Goal: Navigation & Orientation: Find specific page/section

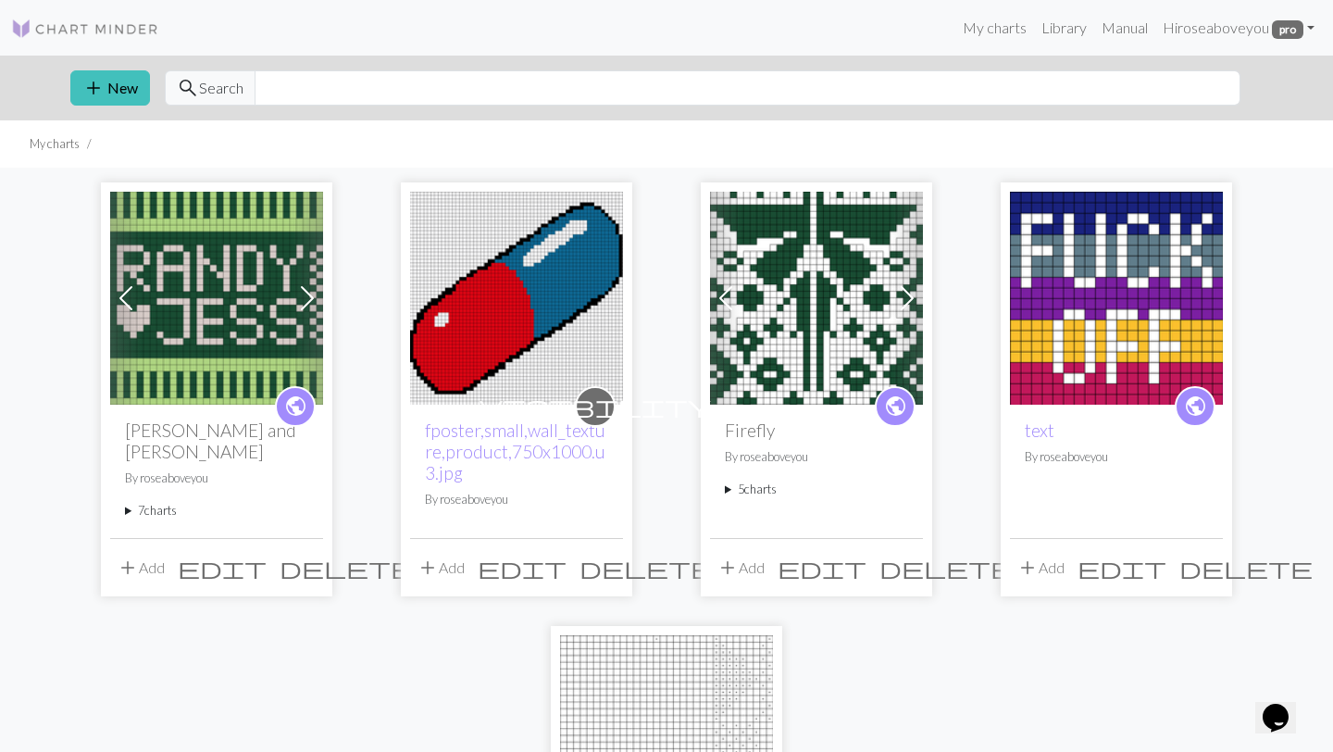
click at [166, 502] on summary "7 charts" at bounding box center [216, 511] width 183 height 18
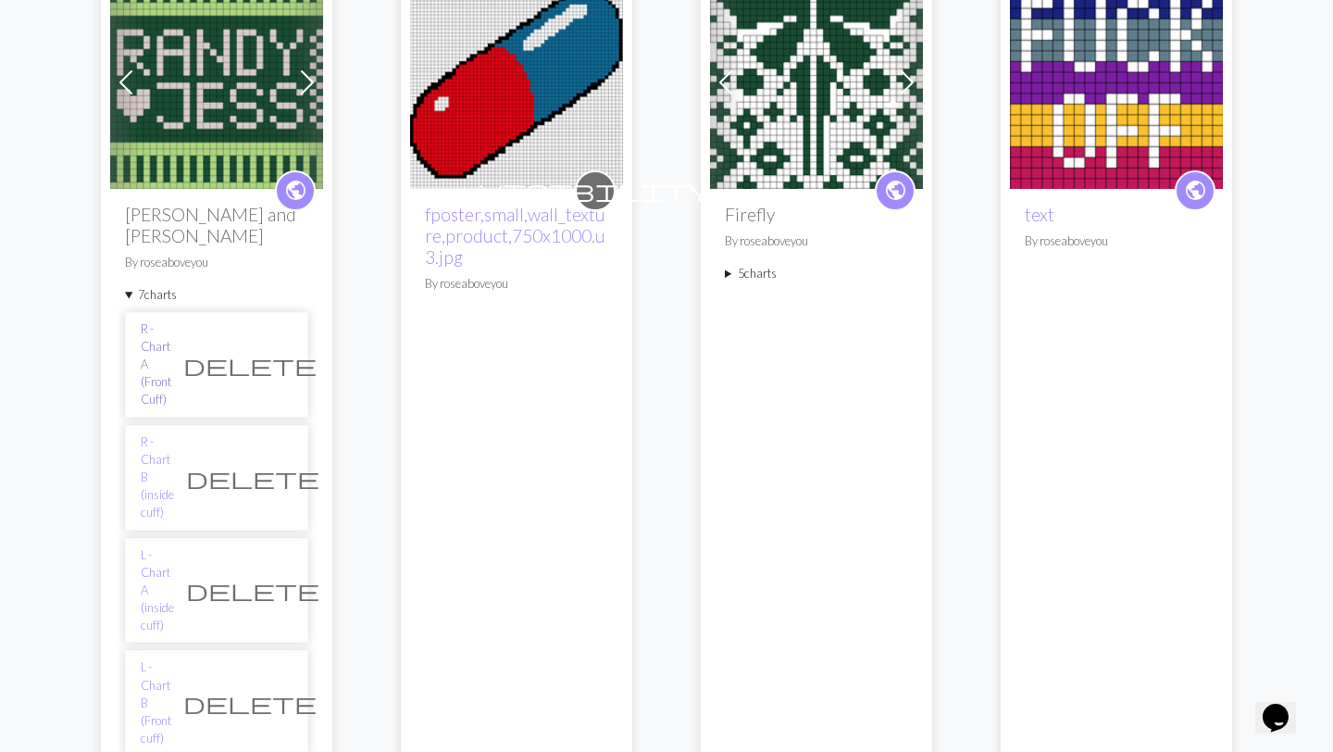
scroll to position [223, 0]
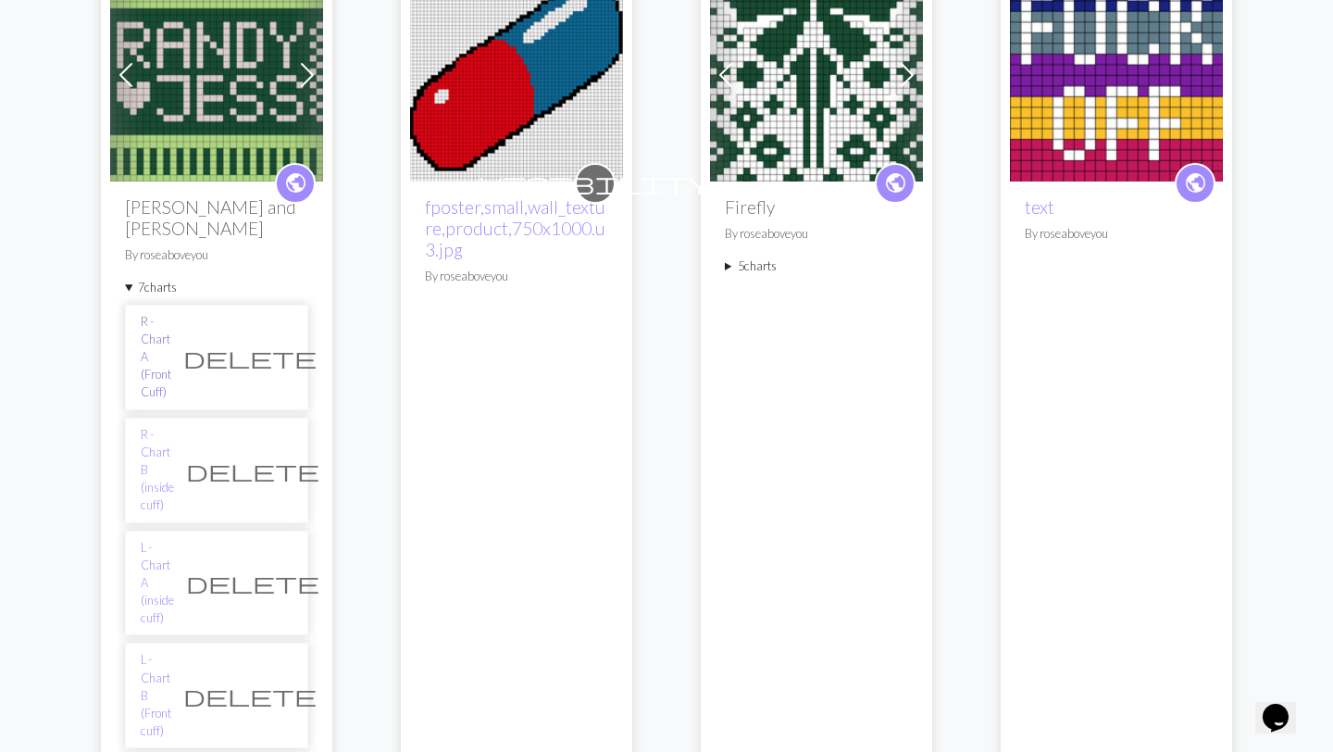
click at [171, 314] on link "R - Chart A (Front Cuff)" at bounding box center [156, 357] width 31 height 89
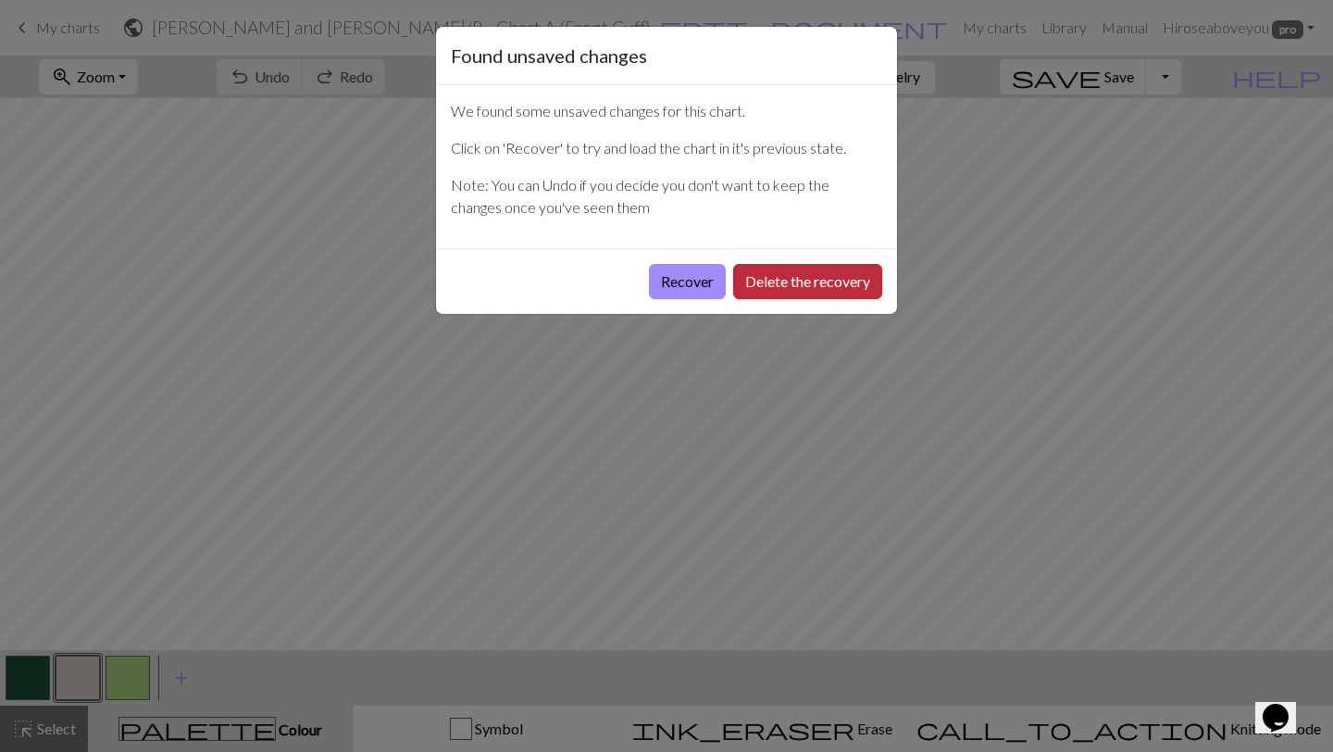
click at [793, 277] on button "Delete the recovery" at bounding box center [807, 281] width 149 height 35
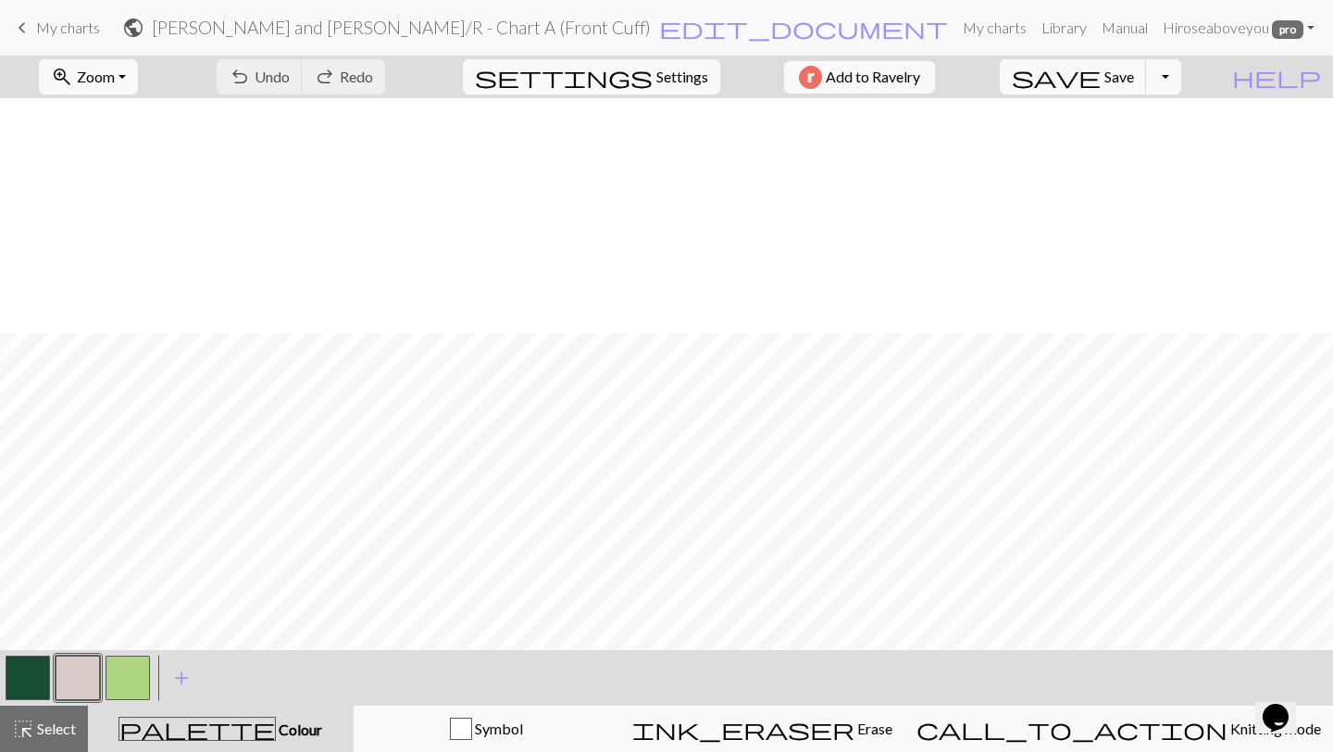
scroll to position [235, 0]
click at [25, 20] on span "keyboard_arrow_left" at bounding box center [22, 28] width 22 height 26
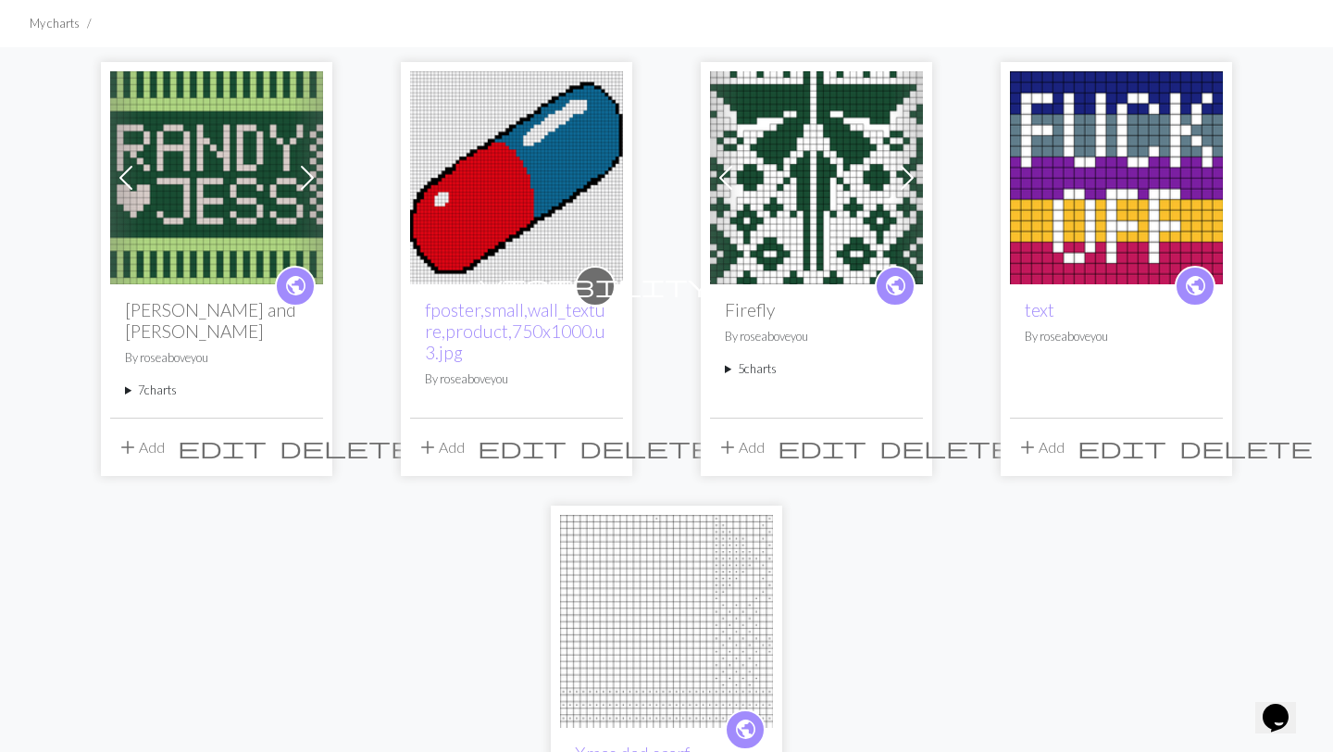
scroll to position [121, 0]
click at [150, 381] on summary "7 charts" at bounding box center [216, 390] width 183 height 18
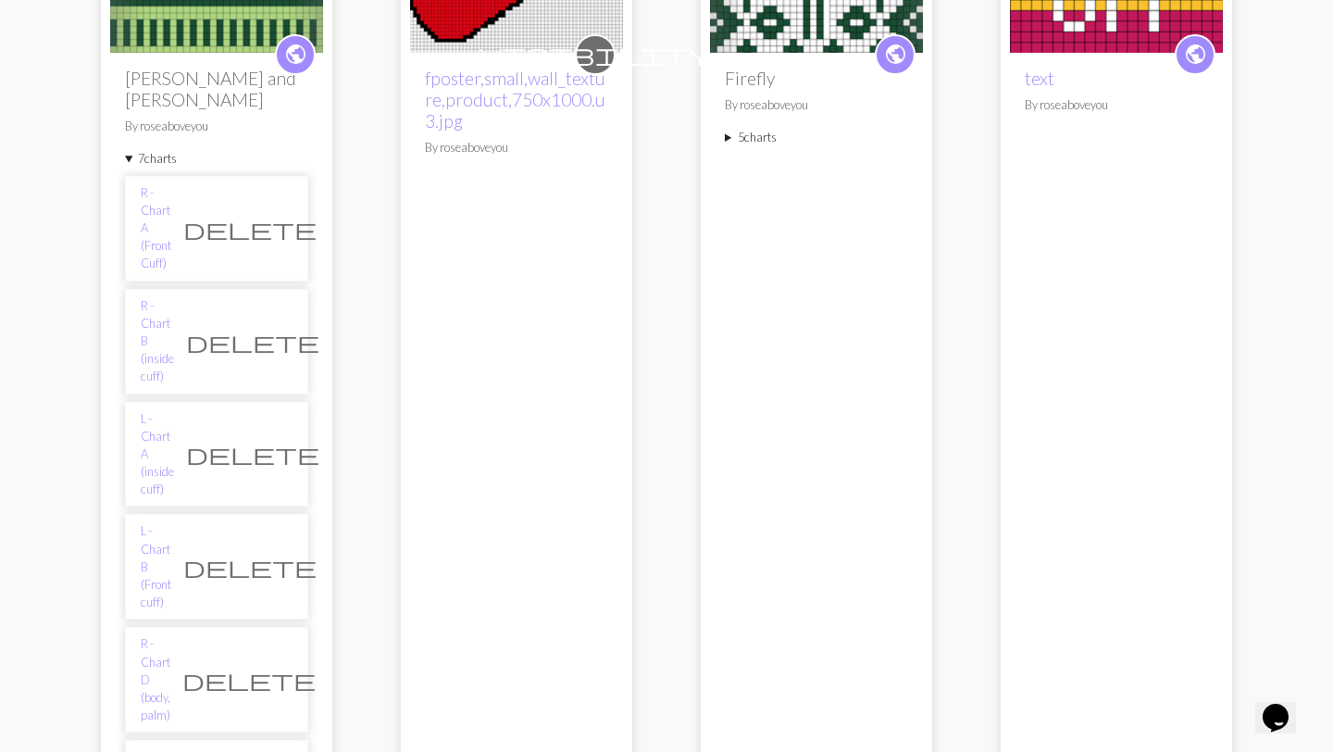
scroll to position [353, 0]
click at [170, 634] on link "R - Chart D (body, palm)" at bounding box center [156, 678] width 30 height 89
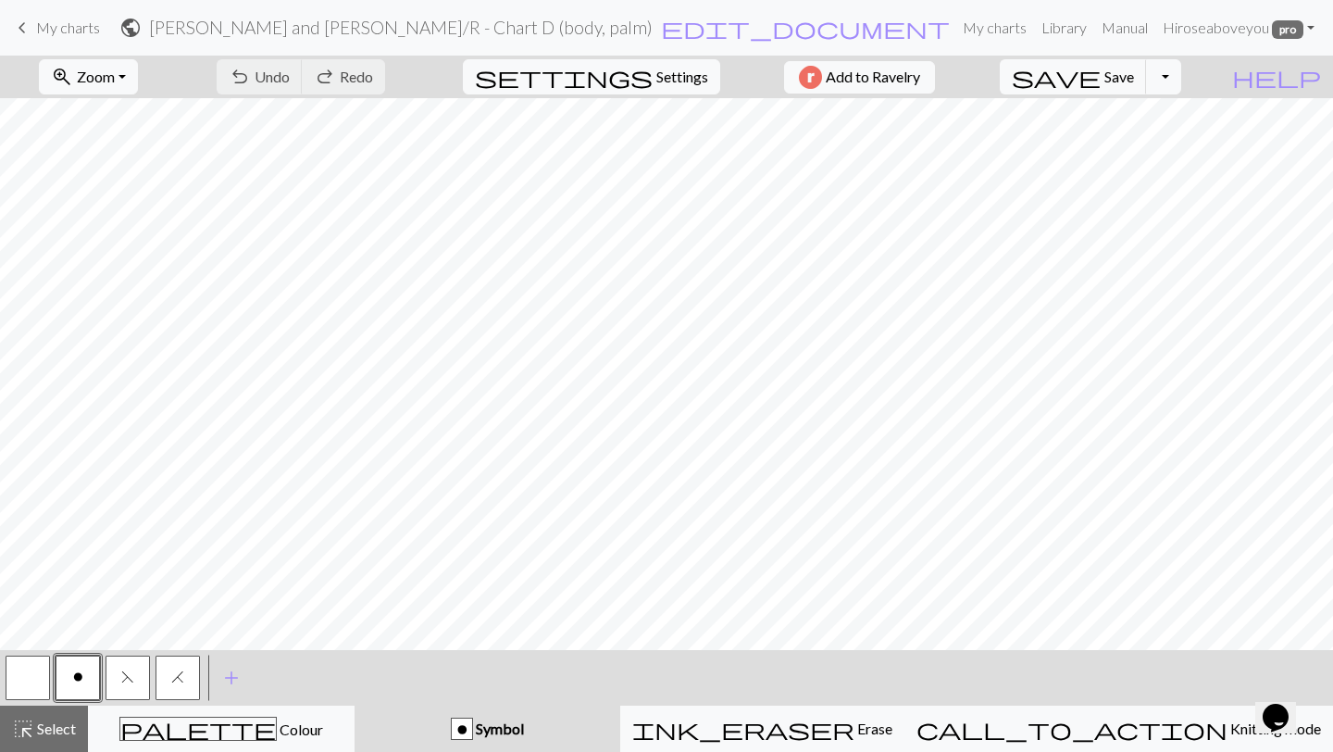
click at [26, 30] on span "keyboard_arrow_left" at bounding box center [22, 28] width 22 height 26
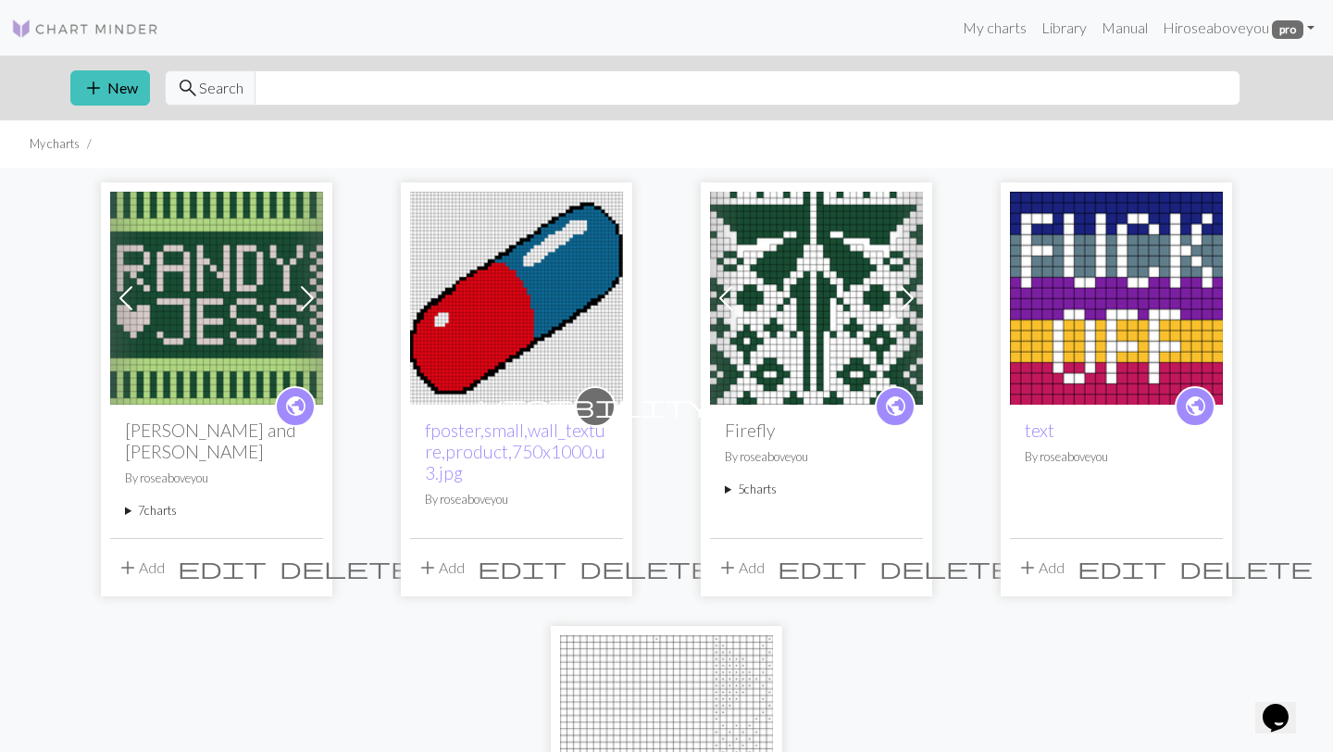
click at [153, 502] on summary "7 charts" at bounding box center [216, 511] width 183 height 18
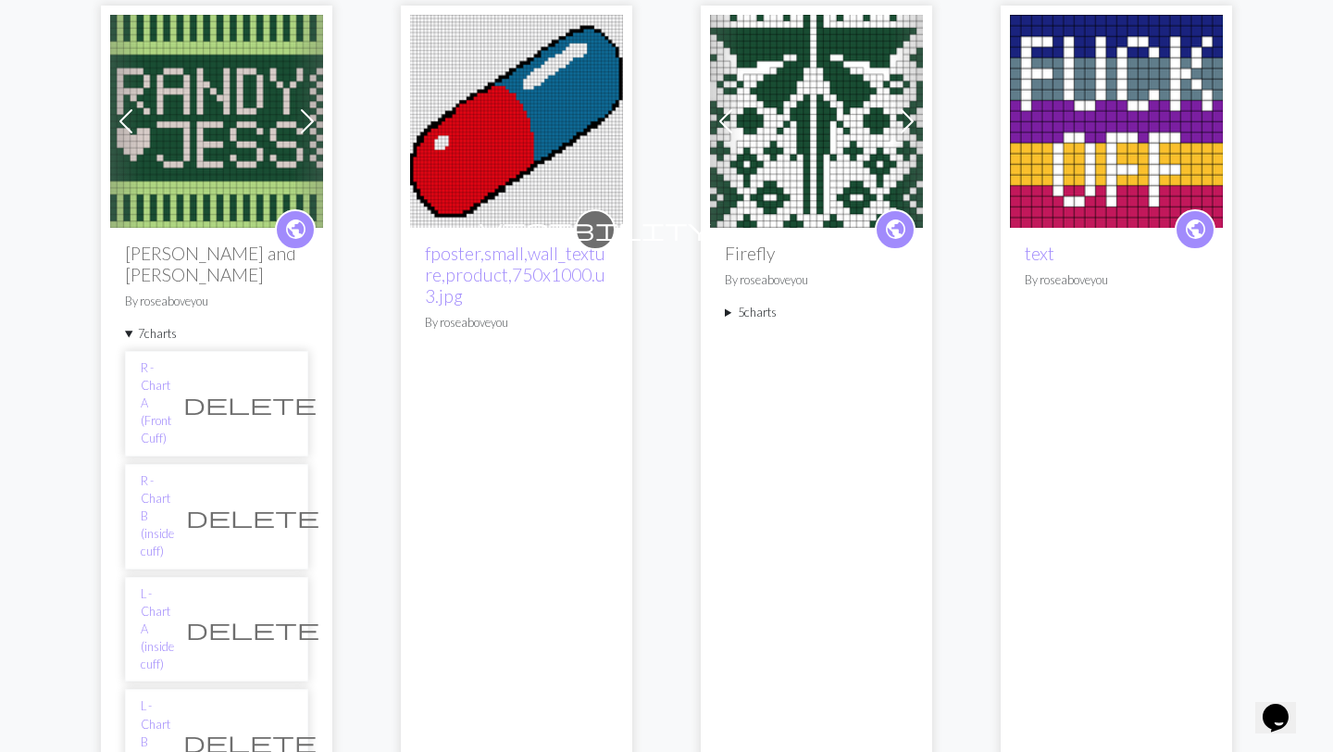
scroll to position [178, 0]
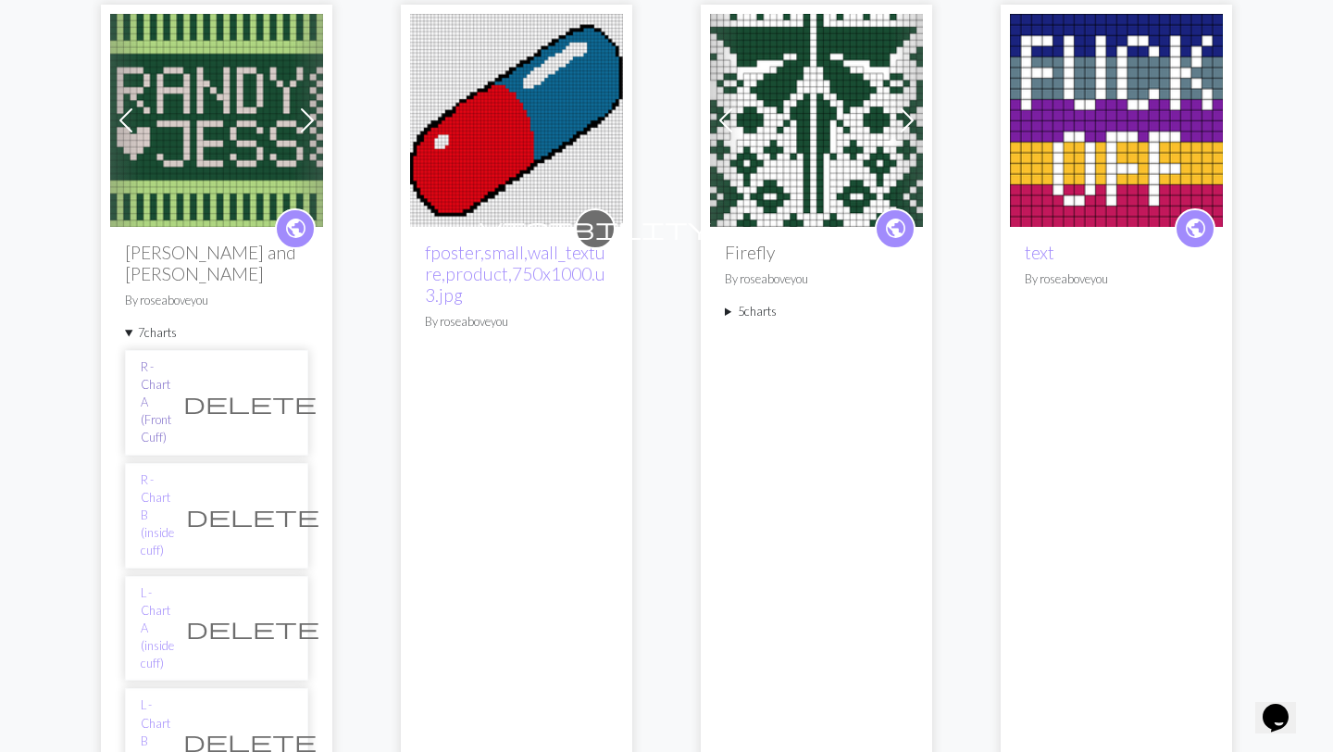
click at [171, 358] on link "R - Chart A (Front Cuff)" at bounding box center [156, 402] width 31 height 89
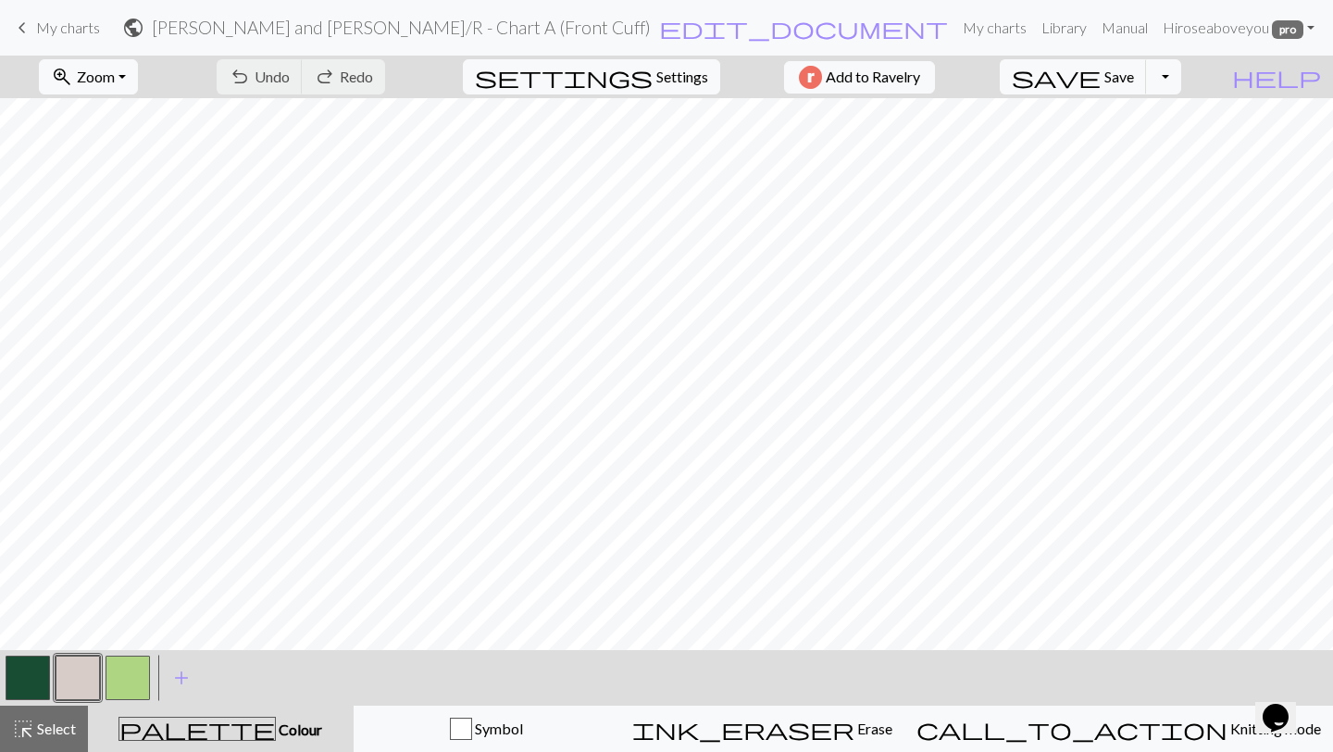
click at [18, 35] on span "keyboard_arrow_left" at bounding box center [22, 28] width 22 height 26
